Goal: Register for event/course

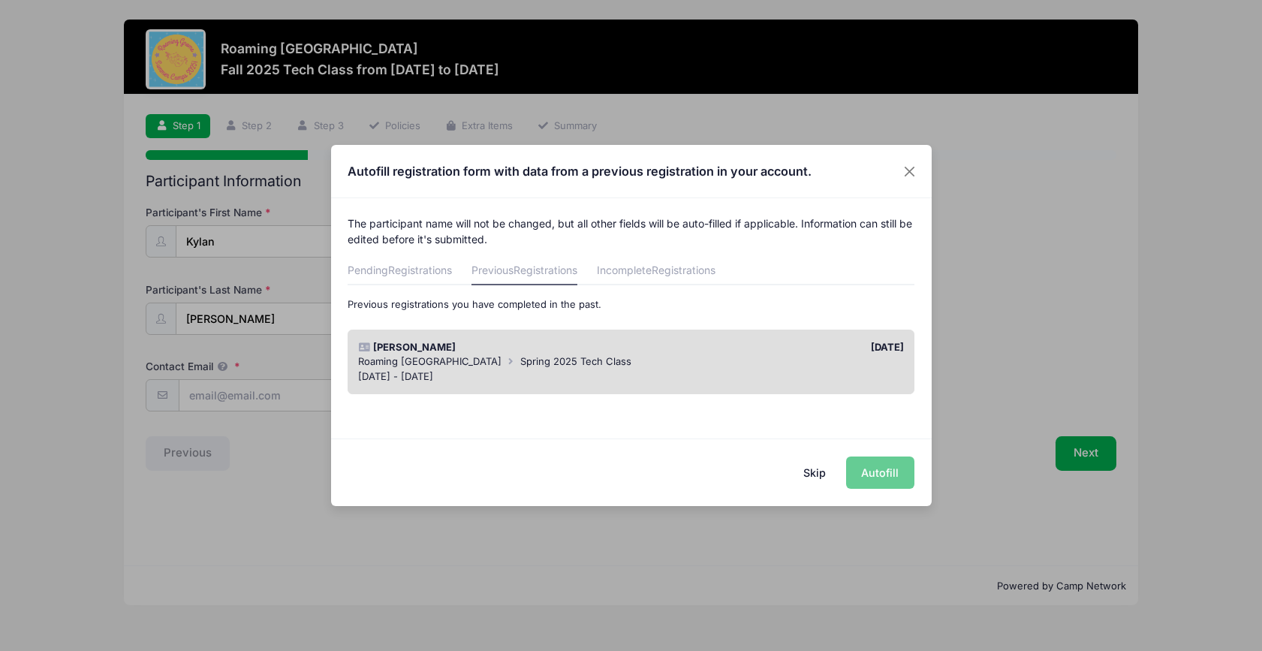
click at [836, 361] on div "Roaming Gnome Theatre Spring 2025 Tech Class" at bounding box center [631, 361] width 546 height 15
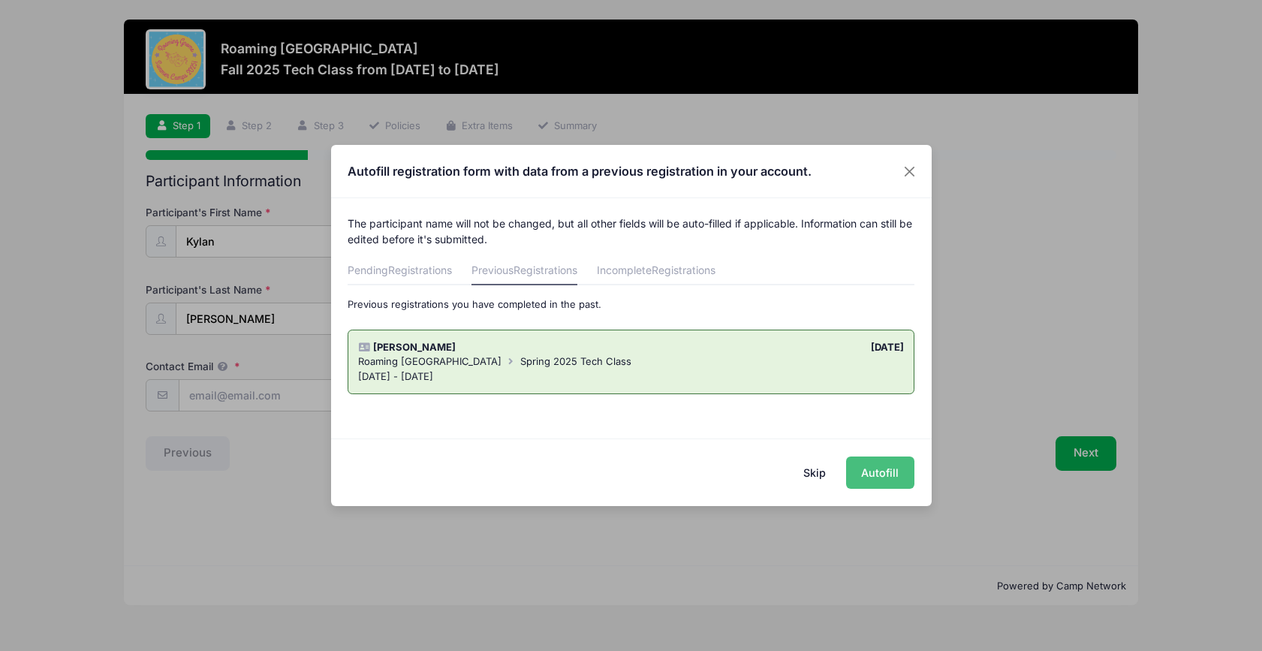
click at [867, 472] on button "Autofill" at bounding box center [880, 472] width 68 height 32
type input "lauraesigrist@gmail.com"
type input "02/20/2015"
type input "Laura Sigrist"
type input "7204747291"
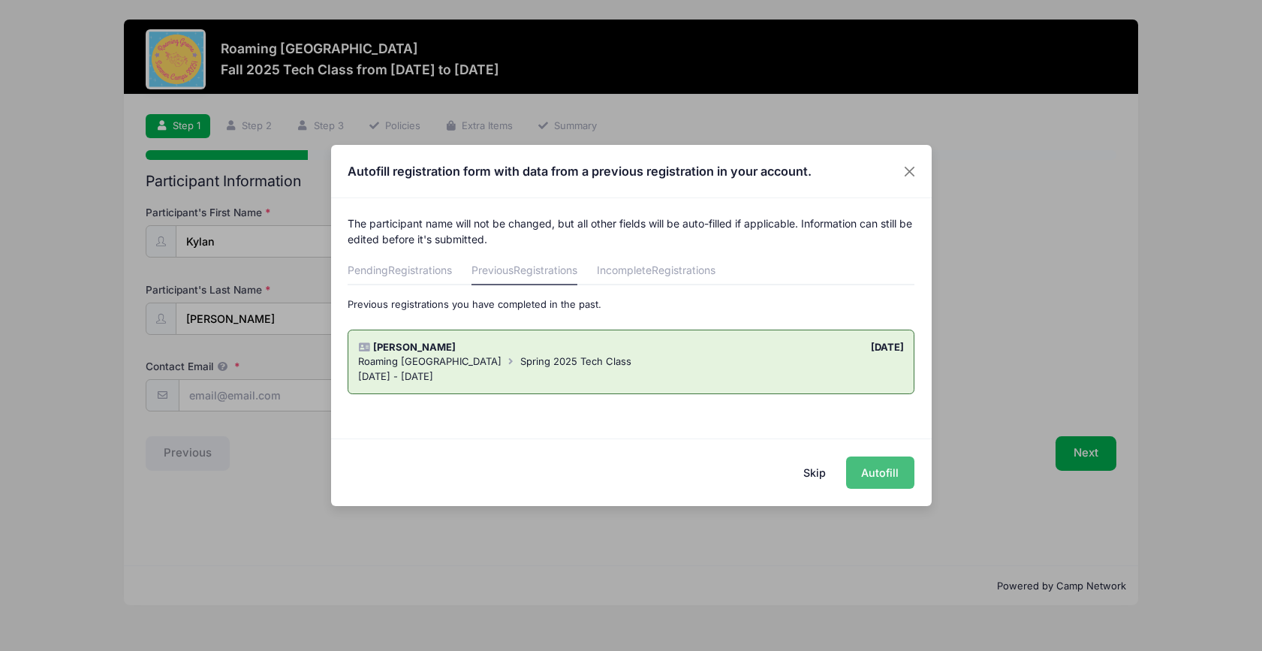
type input "lauraesigrist@gmail.com"
type input "Laura Sigrist"
type input "7204747291"
type input "lauraesigrist@gmail.com"
type input "Dan Sigrist"
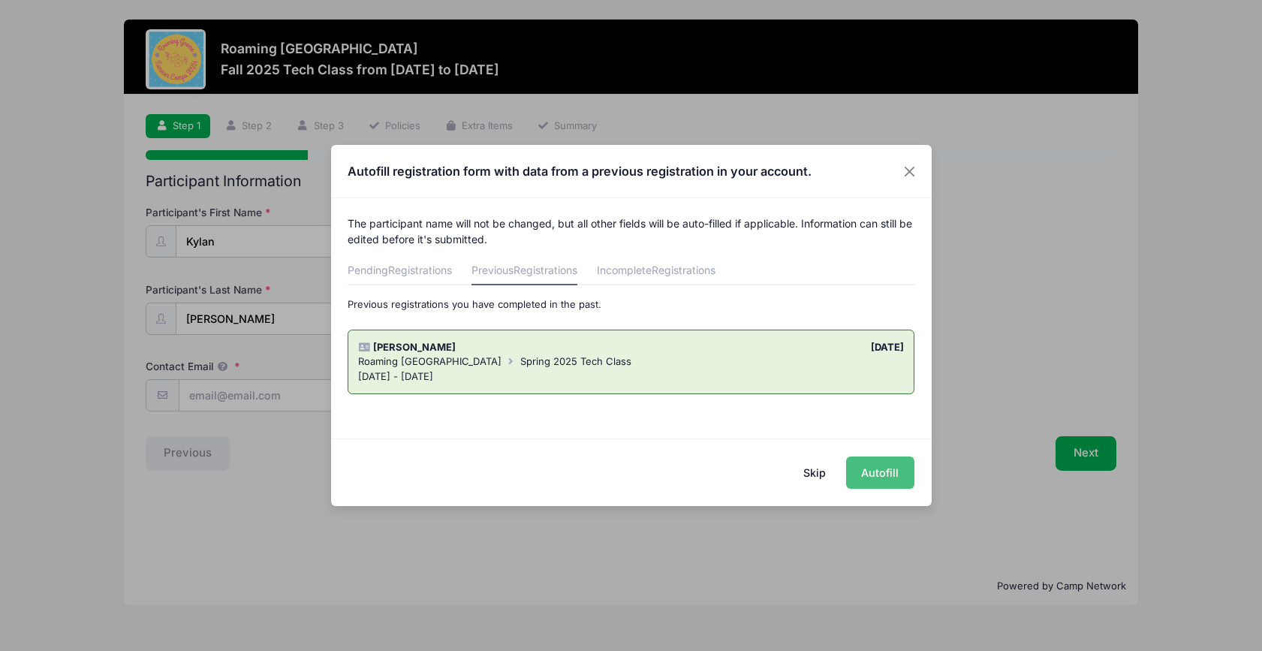
type input "7204747292"
type input "dsigrist@gmail.com"
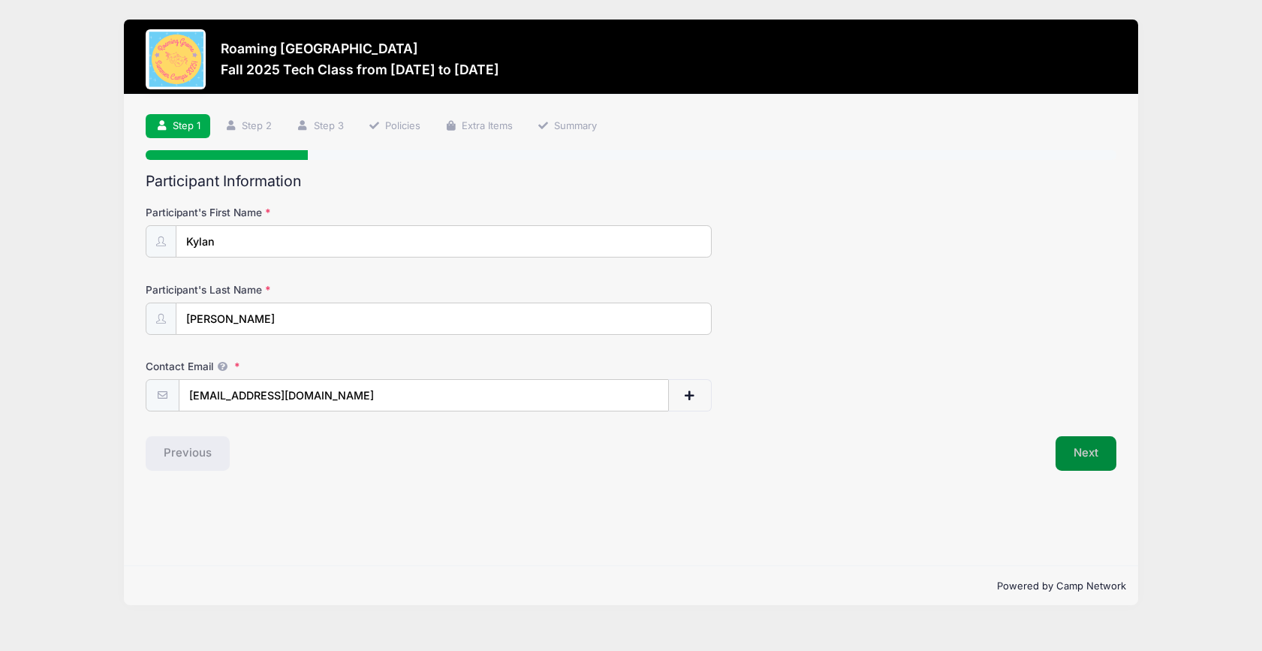
click at [1097, 450] on button "Next" at bounding box center [1085, 453] width 61 height 35
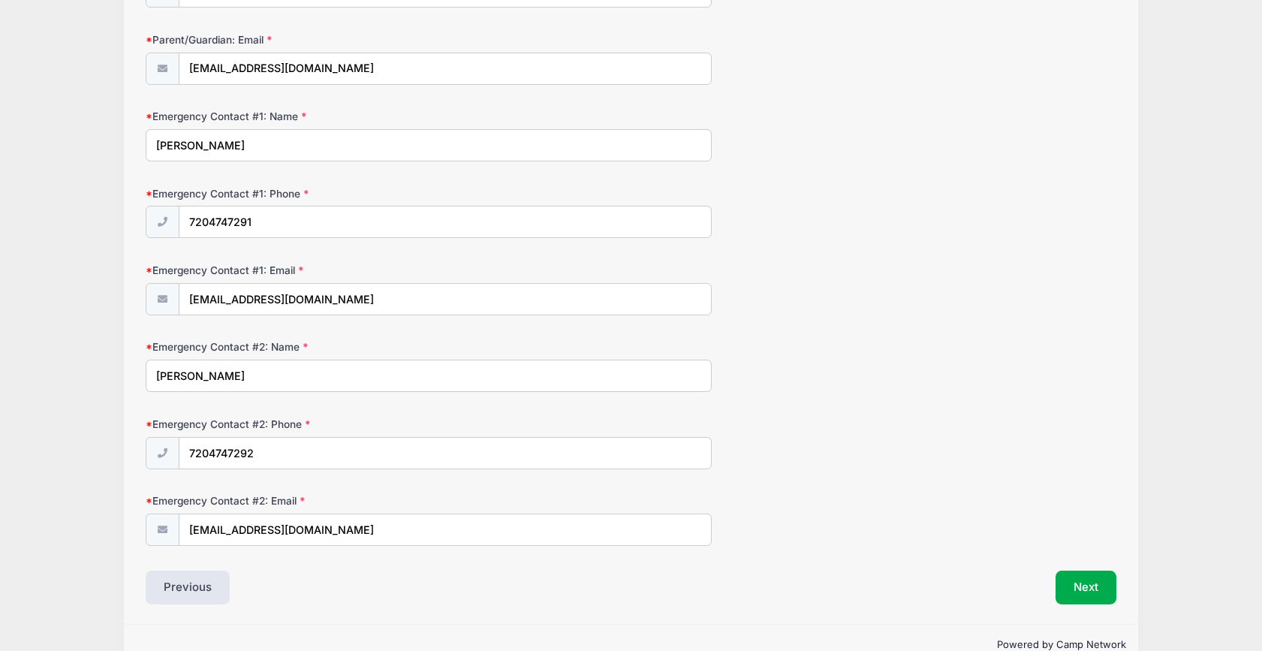
scroll to position [436, 0]
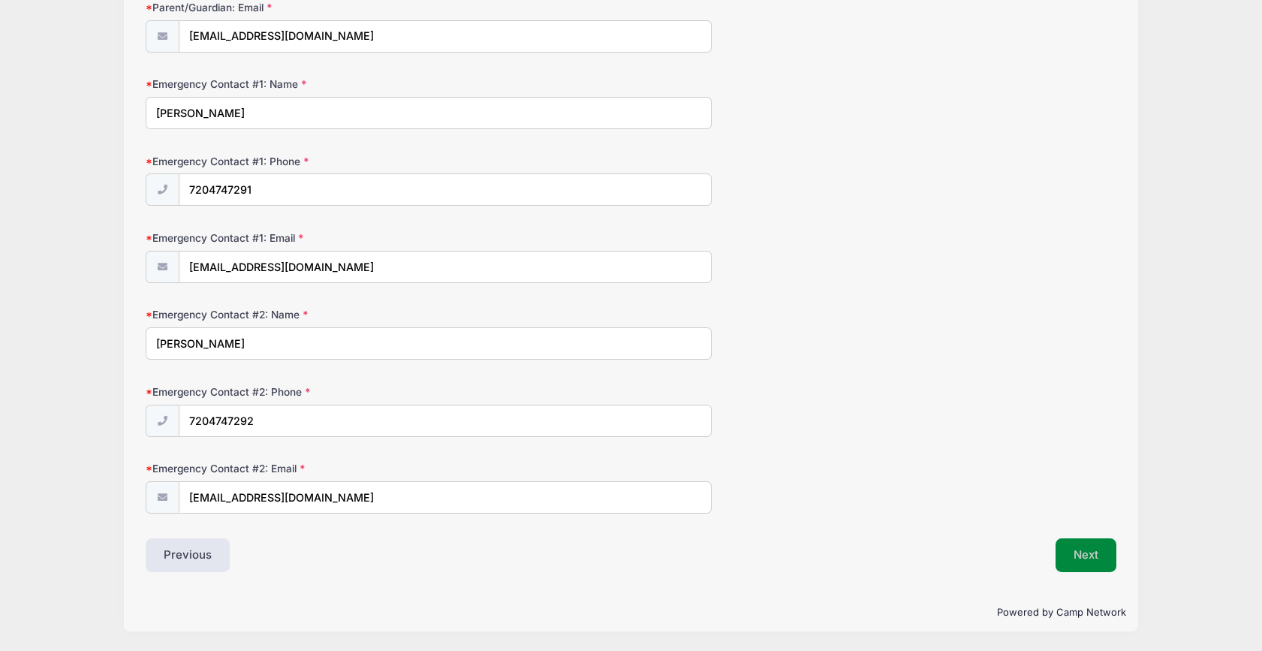
click at [1066, 543] on button "Next" at bounding box center [1085, 555] width 61 height 35
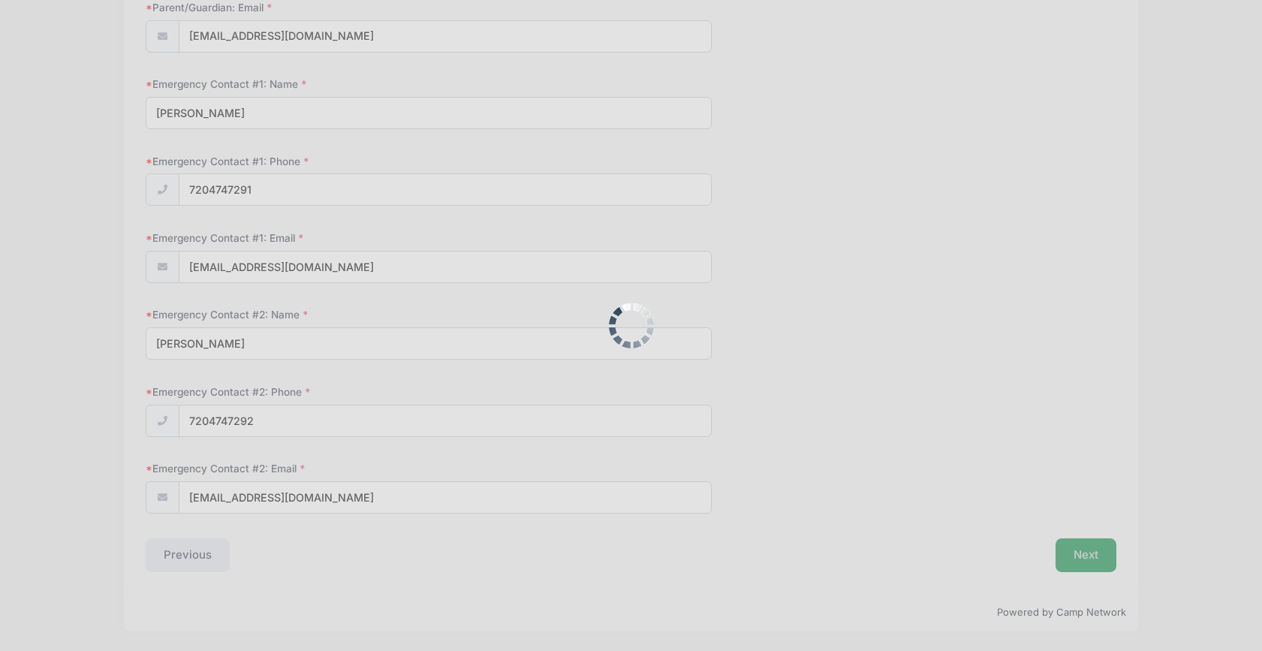
scroll to position [0, 0]
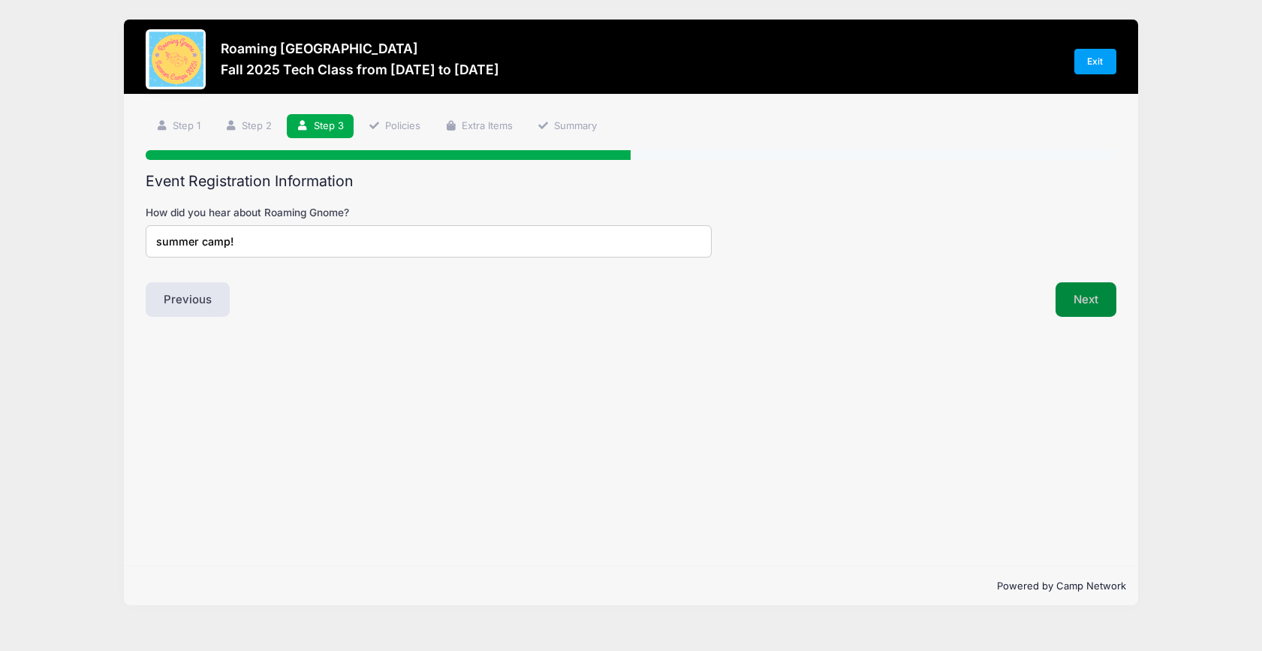
click at [1071, 301] on button "Next" at bounding box center [1085, 299] width 61 height 35
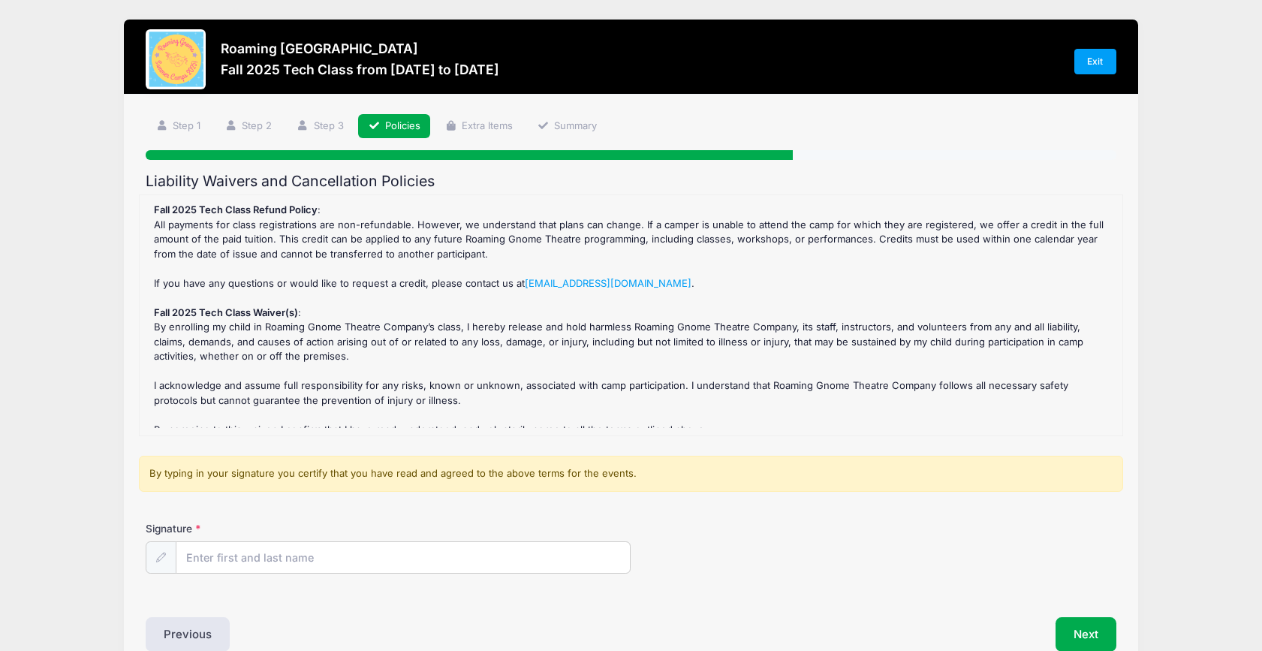
scroll to position [9, 0]
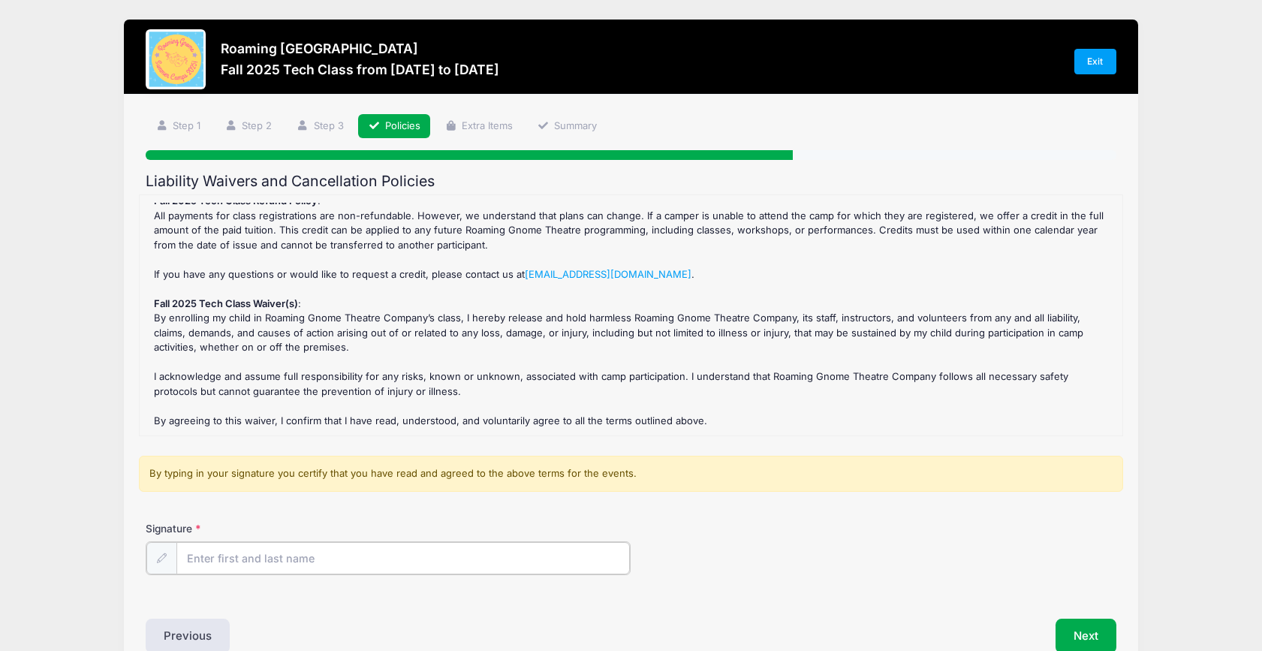
click at [395, 564] on input "Signature" at bounding box center [402, 558] width 453 height 32
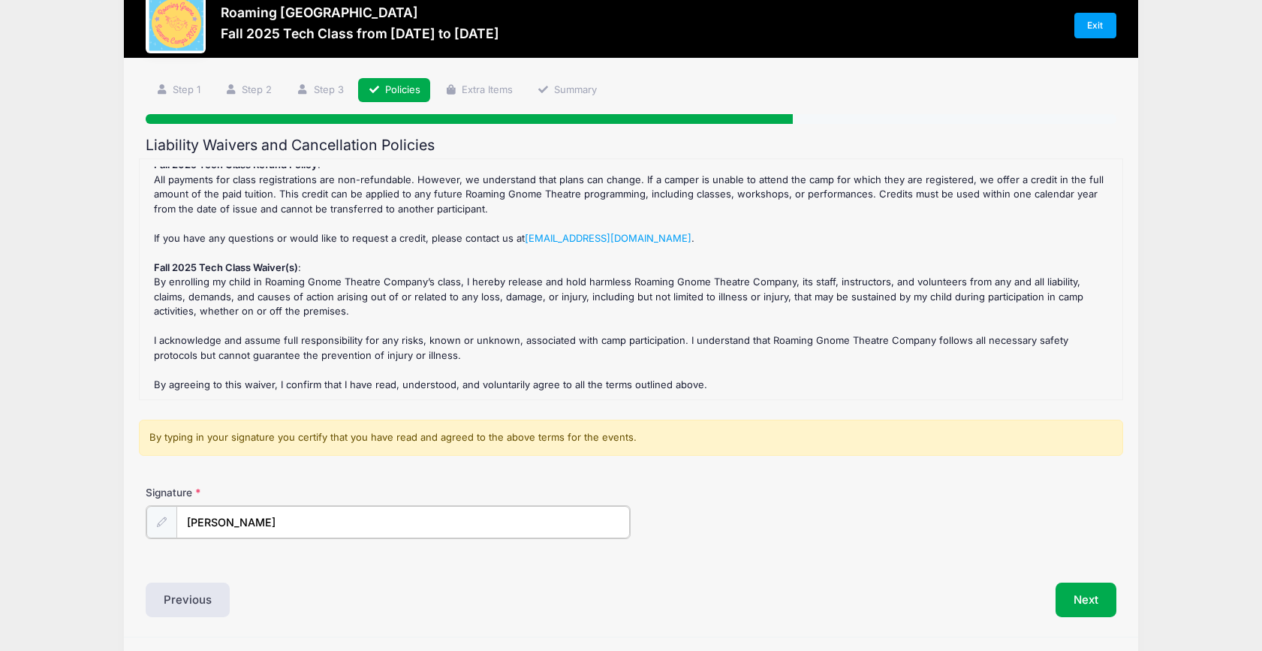
scroll to position [80, 0]
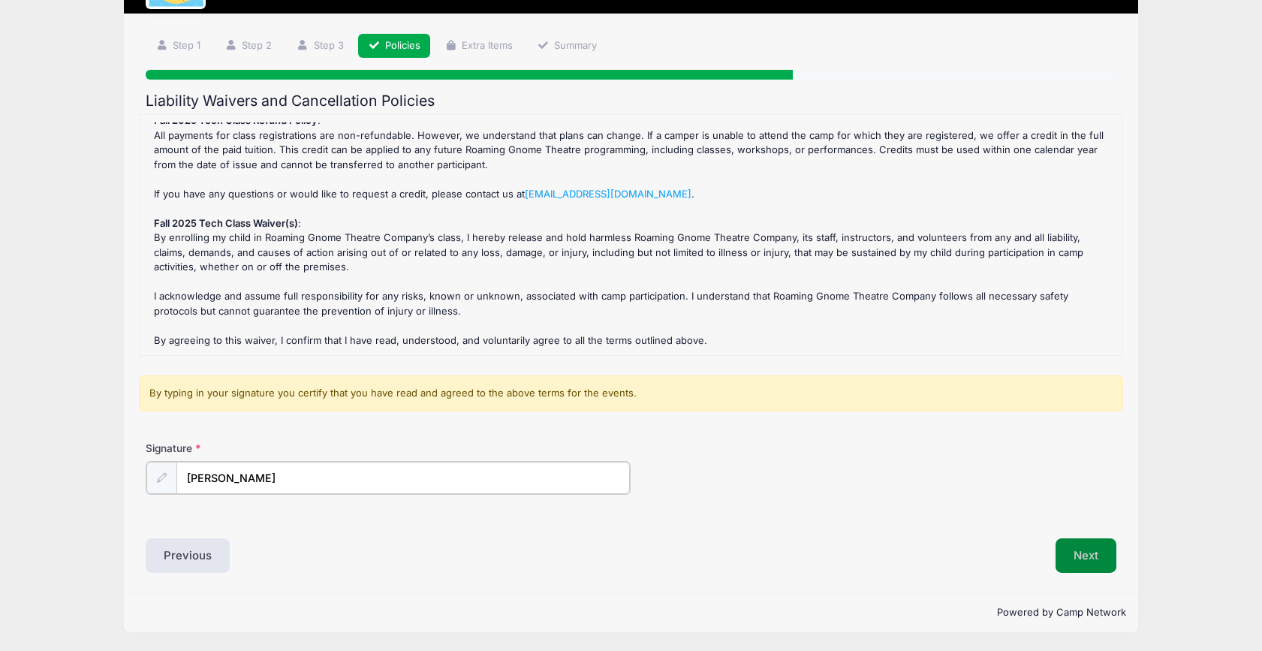
type input "Laura Sigrist"
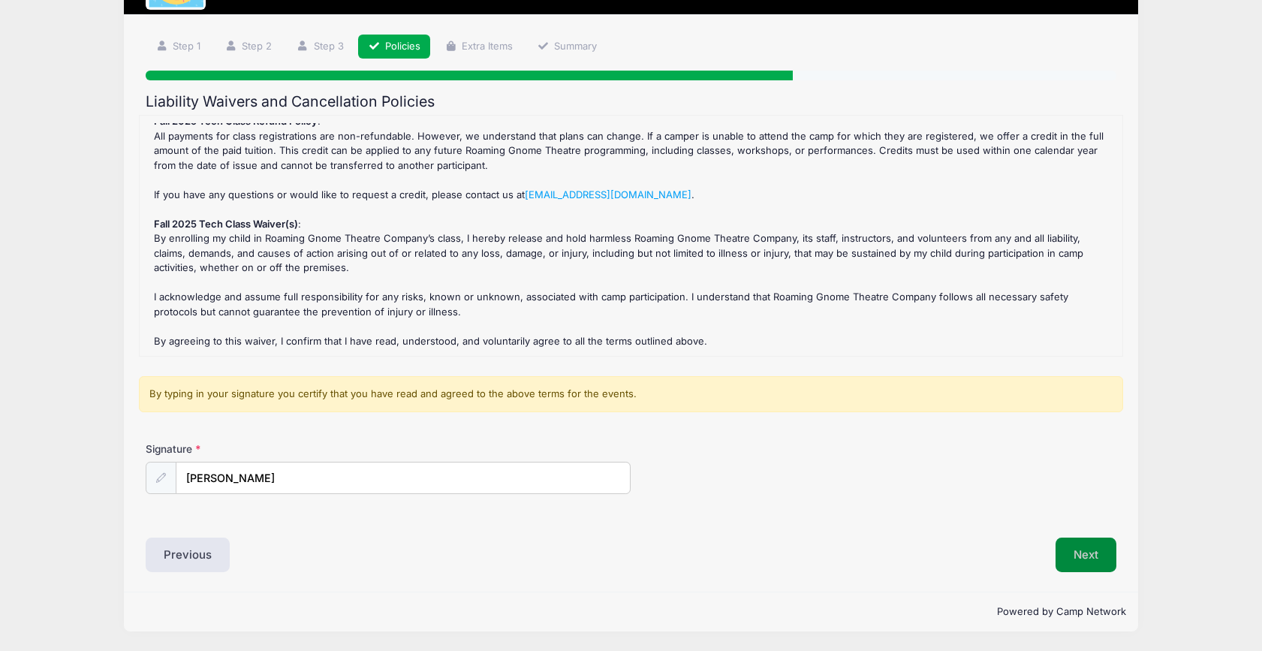
scroll to position [79, 0]
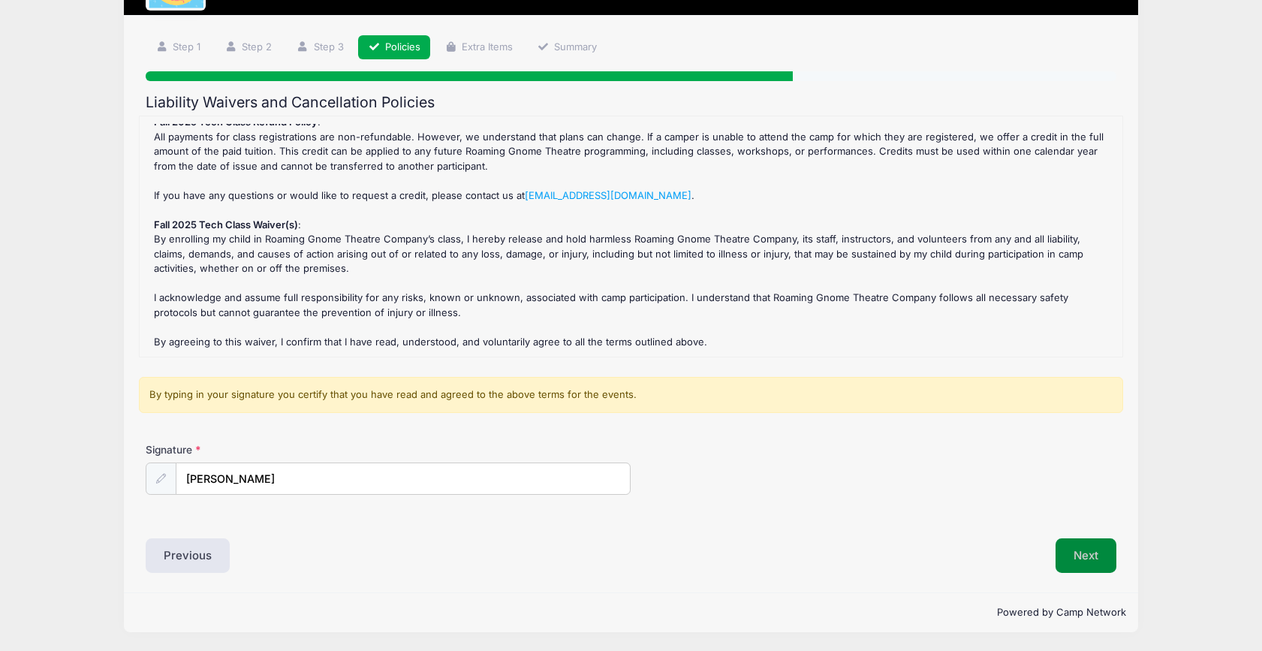
click at [1090, 558] on button "Next" at bounding box center [1085, 555] width 61 height 35
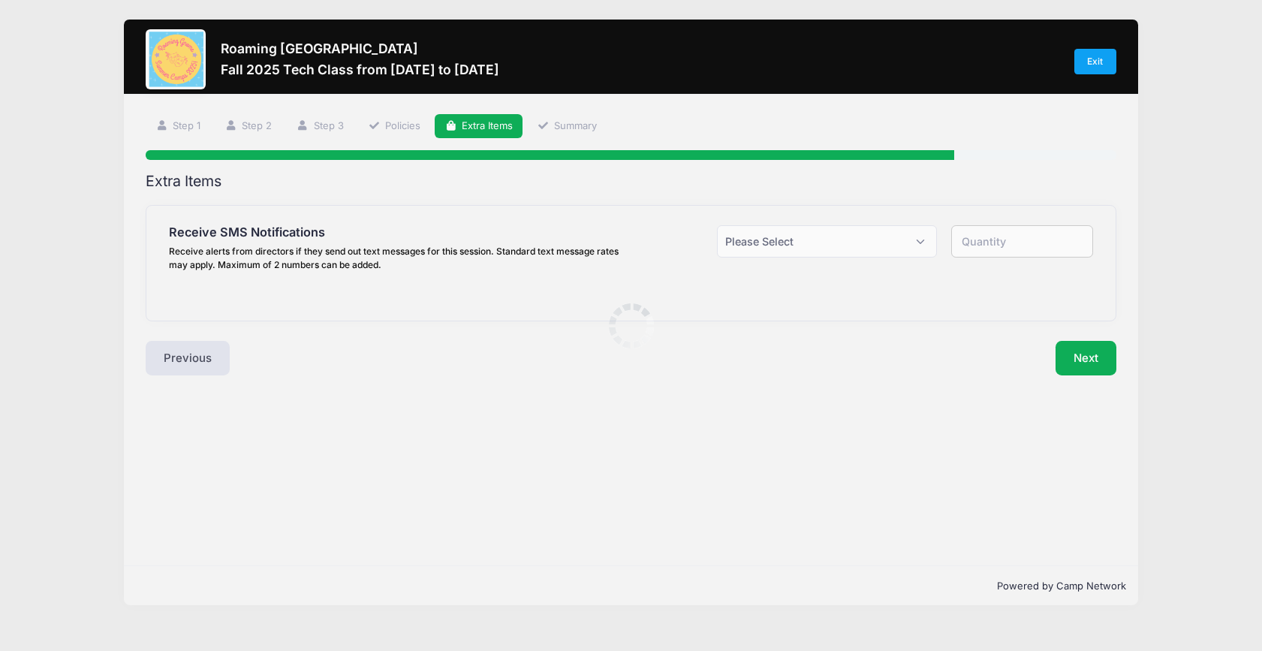
scroll to position [0, 0]
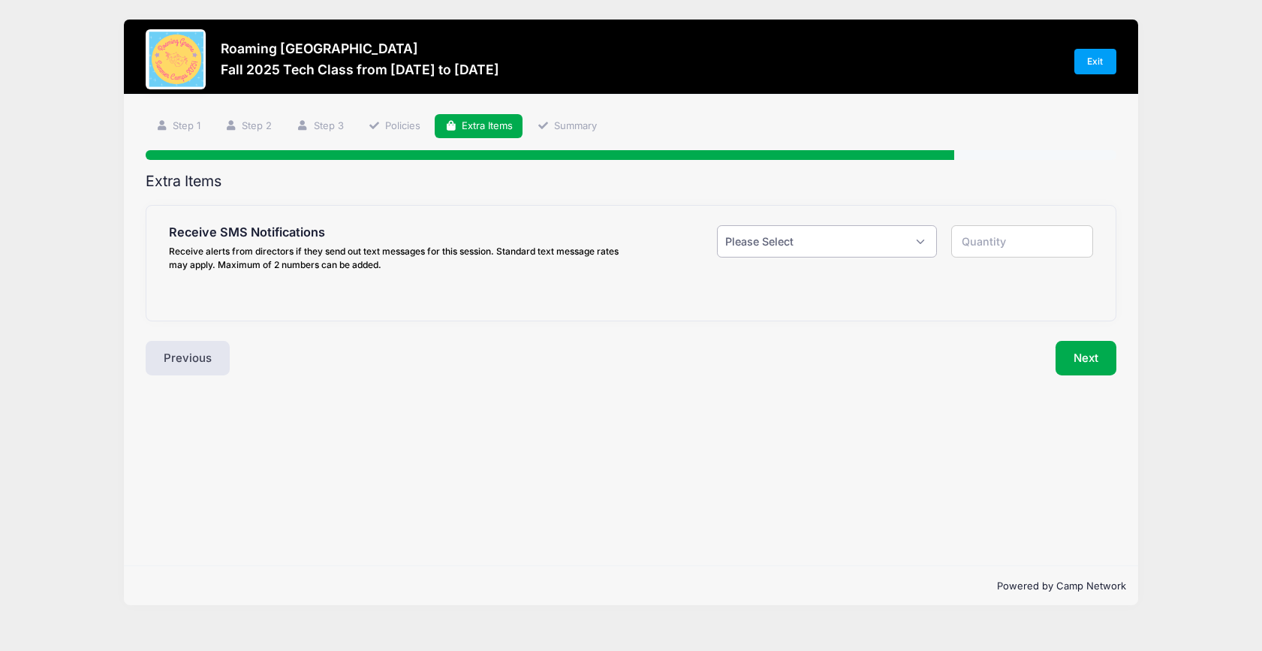
click at [894, 237] on select "Please Select Yes ($0.00) No" at bounding box center [827, 241] width 220 height 32
select select "1"
type input "1"
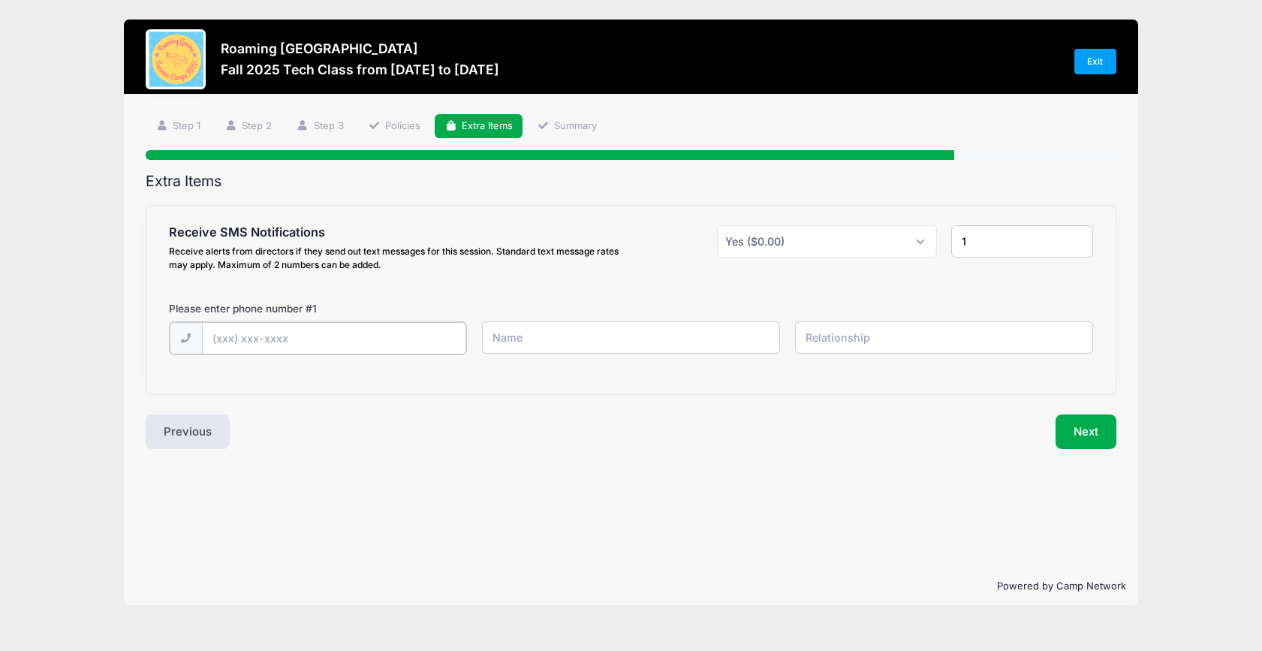
click at [0, 0] on input "text" at bounding box center [0, 0] width 0 height 0
type input "(720) 474-7291"
type input "Laura"
type input "Mom"
click at [1085, 444] on button "Next" at bounding box center [1085, 430] width 61 height 35
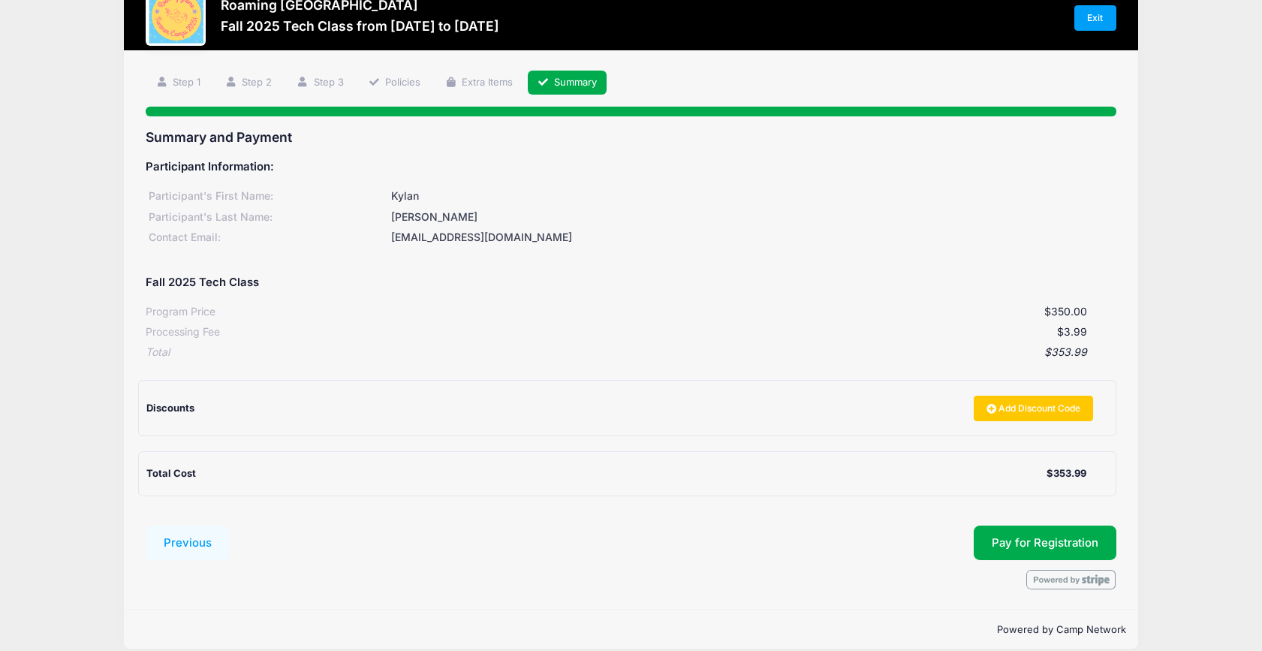
scroll to position [61, 0]
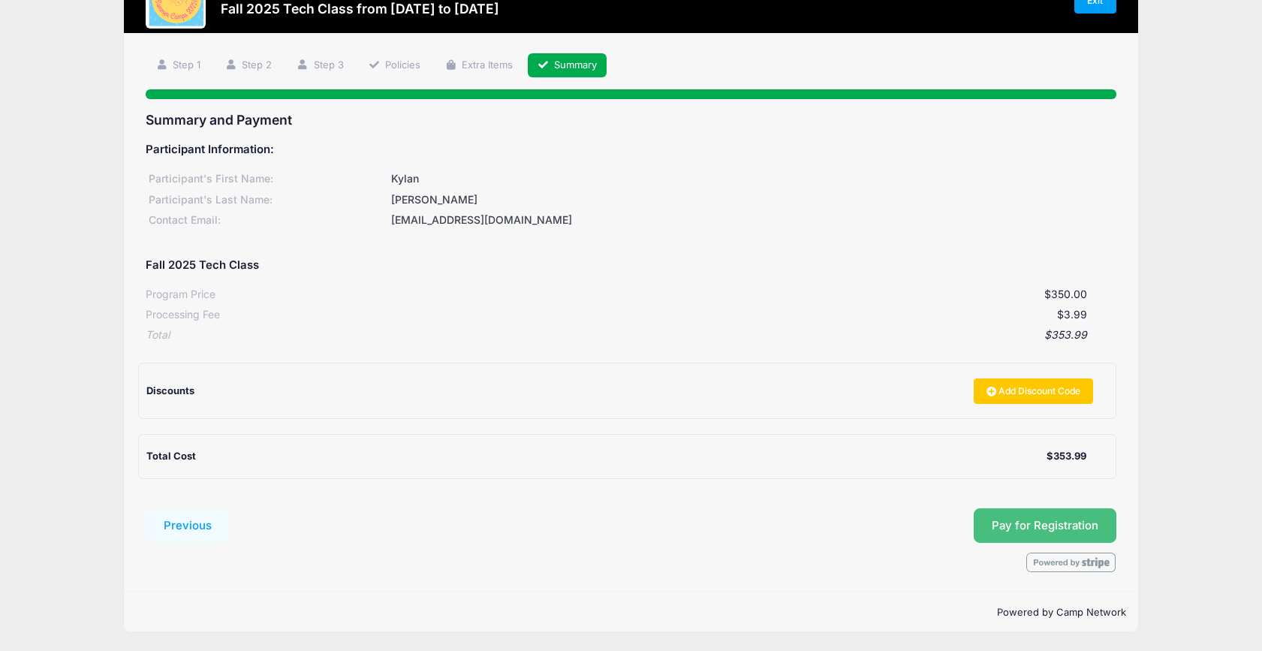
click at [1001, 527] on span "Pay for Registration" at bounding box center [1045, 526] width 107 height 14
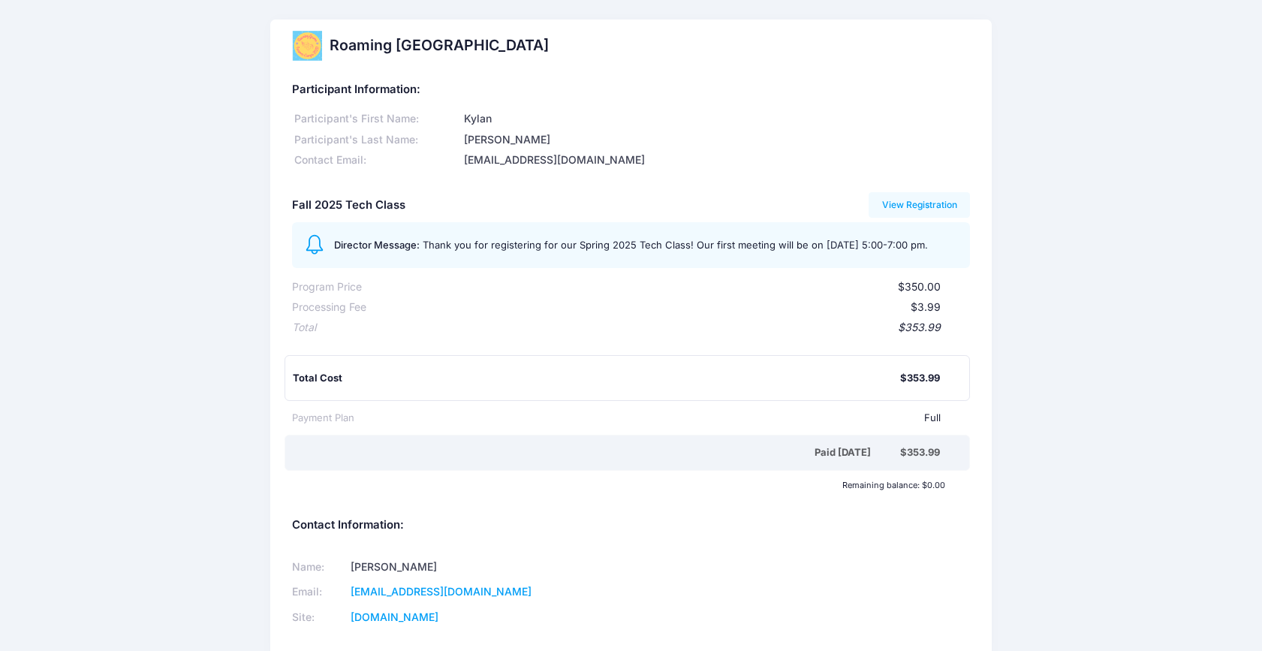
click at [344, 207] on h5 "Fall 2025 Tech Class" at bounding box center [348, 206] width 113 height 14
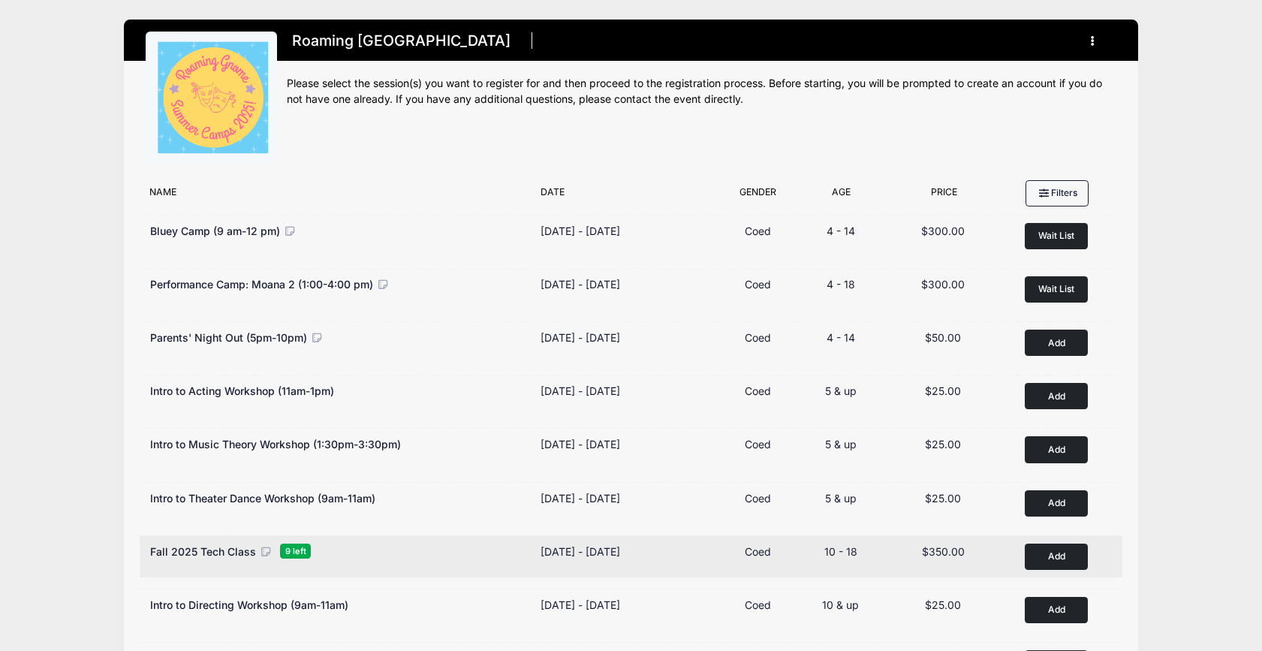
click at [263, 547] on icon at bounding box center [266, 551] width 14 height 11
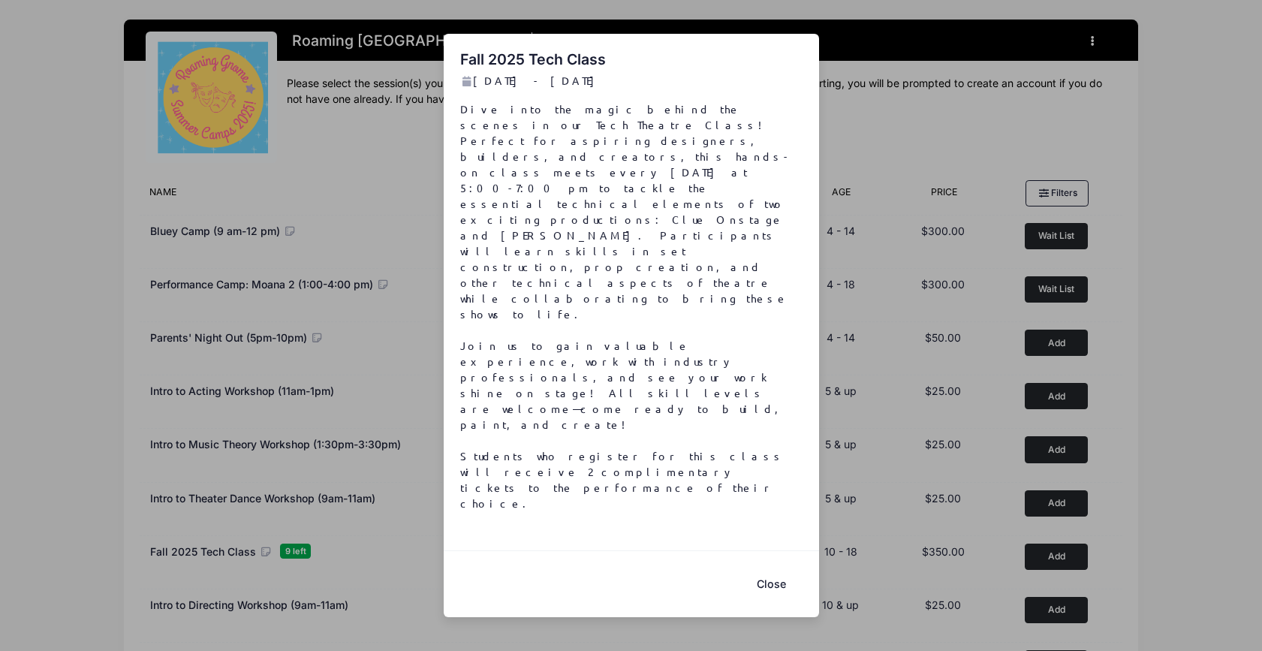
click at [772, 567] on button "Close" at bounding box center [772, 583] width 60 height 32
